Goal: Task Accomplishment & Management: Manage account settings

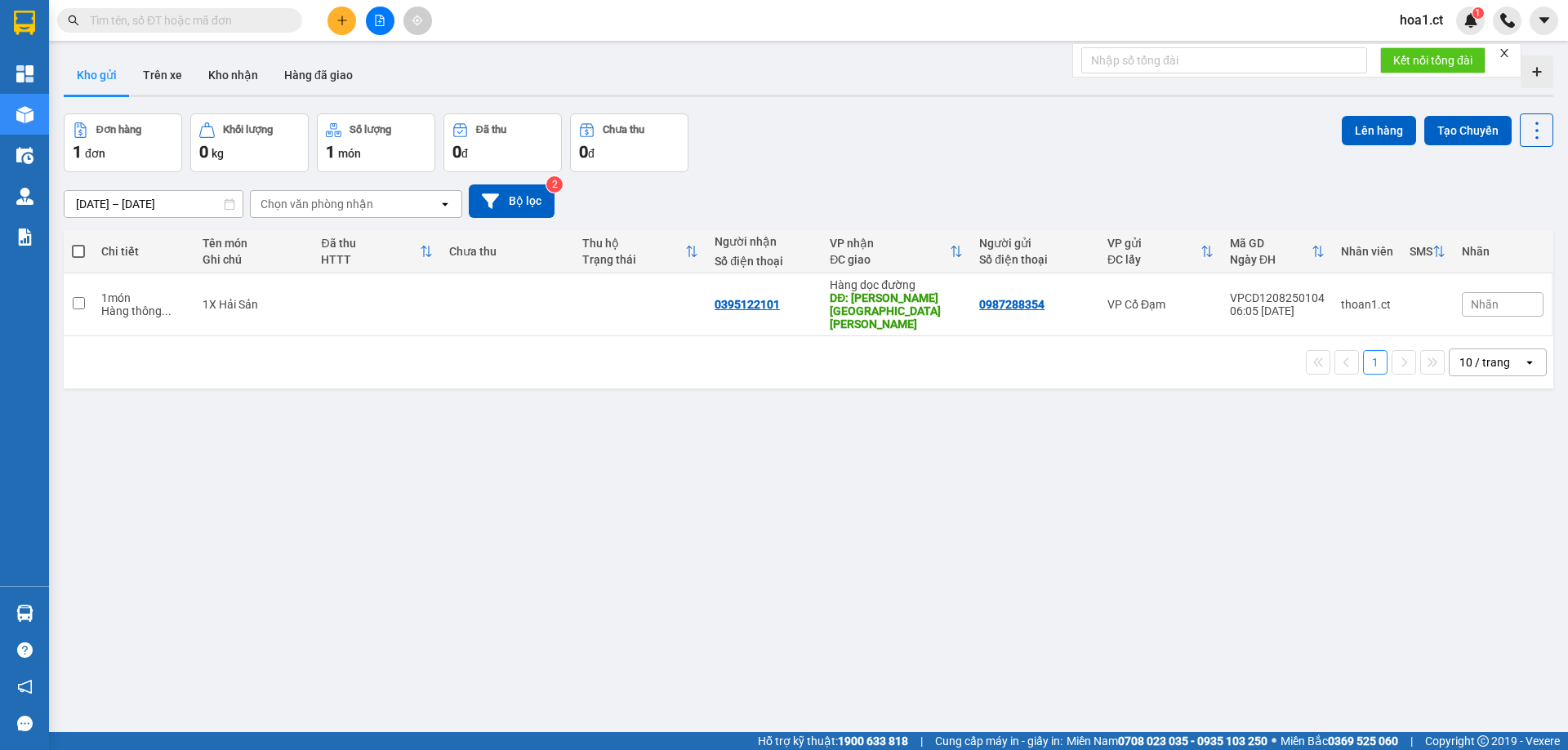
click at [1424, 19] on span "hoa1.ct" at bounding box center [1421, 19] width 69 height 20
click at [1418, 43] on span "Đăng xuất" at bounding box center [1446, 50] width 68 height 18
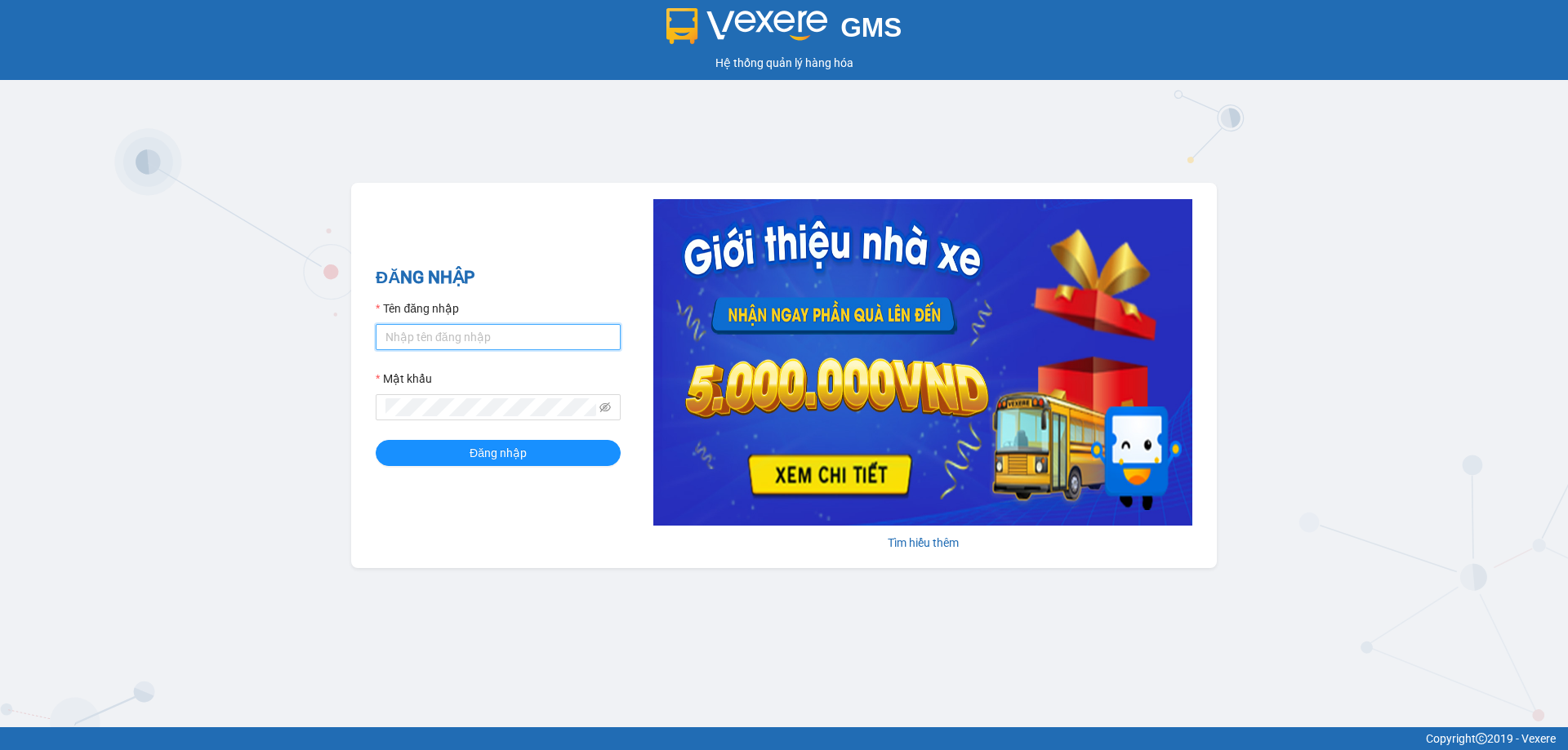
click at [491, 334] on input "Tên đăng nhập" at bounding box center [497, 337] width 245 height 26
type input "nhitd.ct"
click at [440, 452] on button "Đăng nhập" at bounding box center [497, 453] width 245 height 26
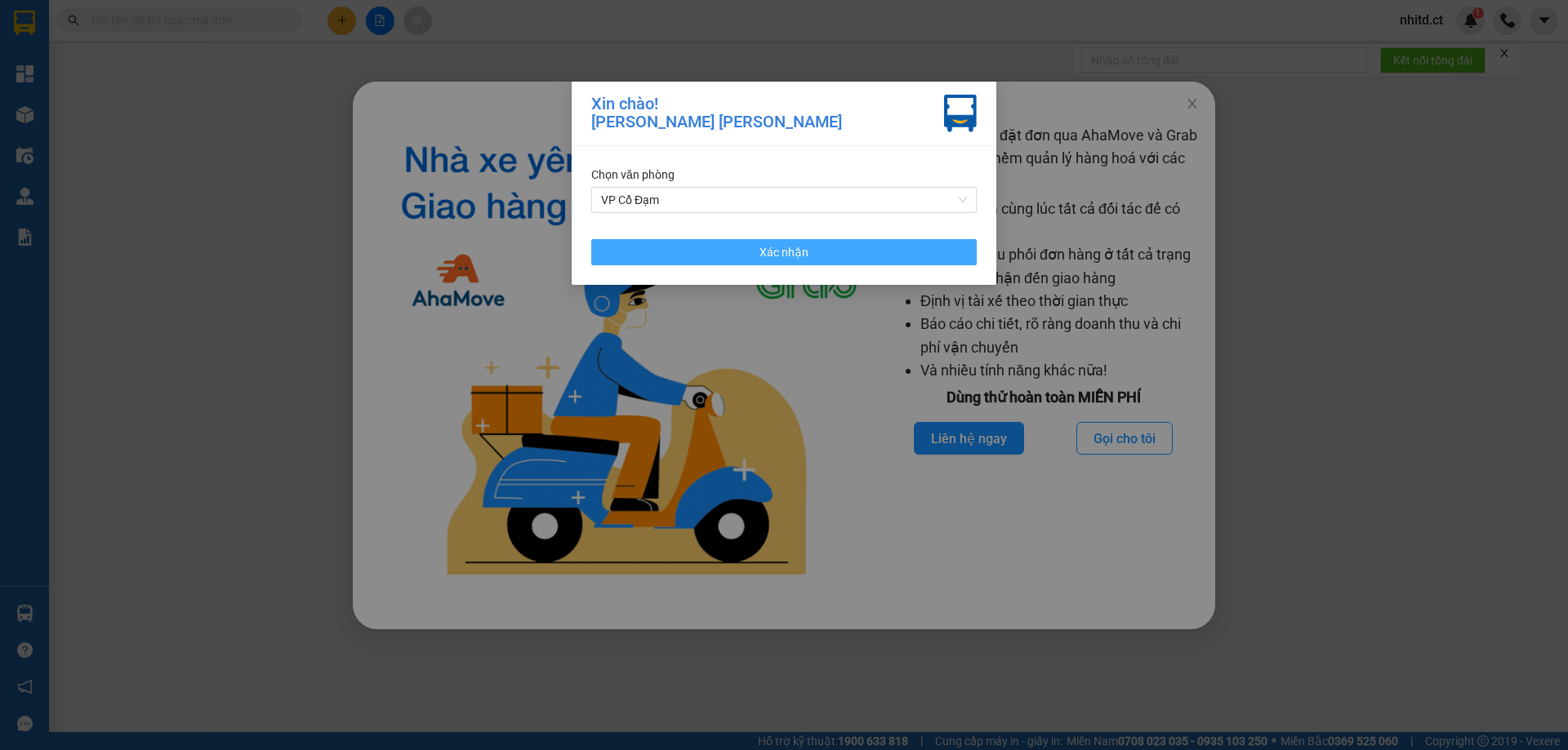
click at [657, 247] on button "Xác nhận" at bounding box center [784, 251] width 386 height 26
click at [657, 247] on img at bounding box center [628, 356] width 492 height 464
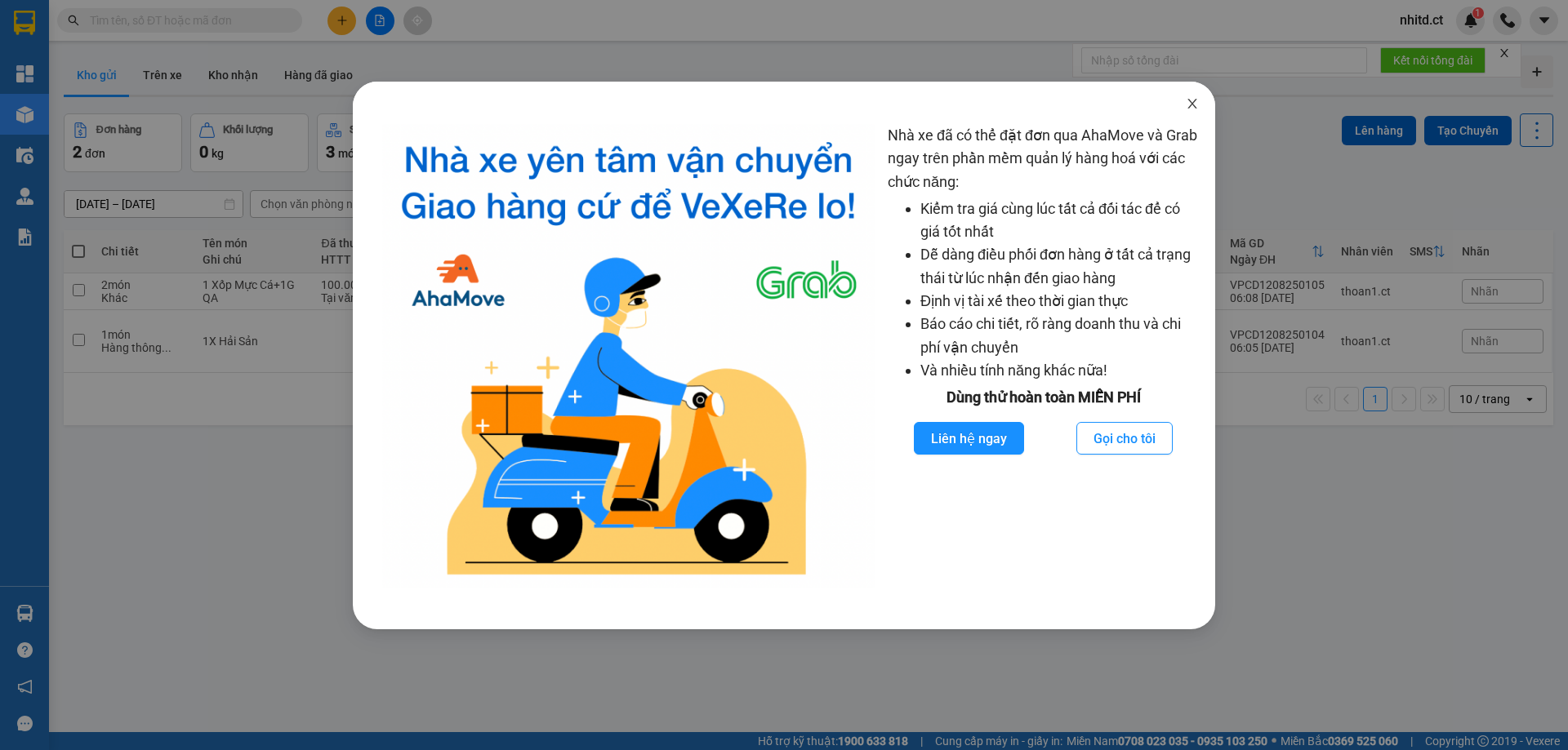
click at [1187, 101] on icon "close" at bounding box center [1193, 104] width 13 height 13
